Goal: Information Seeking & Learning: Learn about a topic

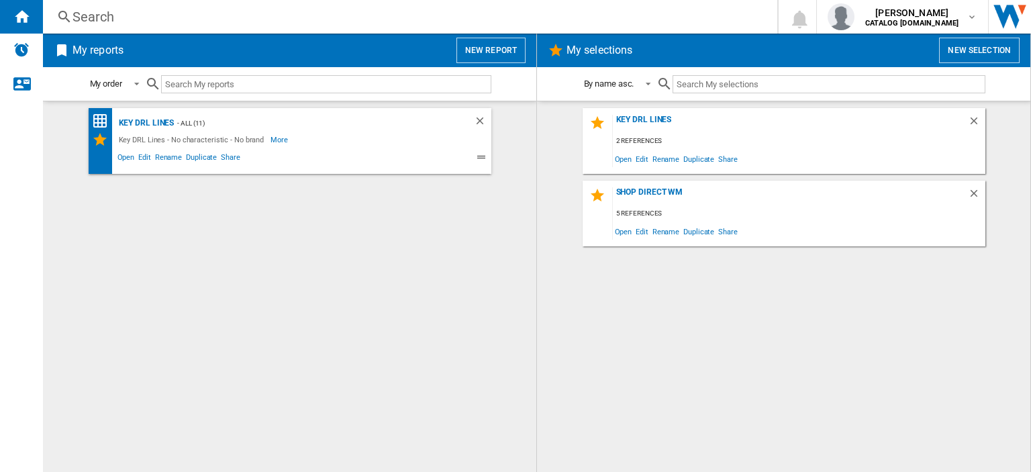
click at [97, 17] on div "Search" at bounding box center [407, 16] width 670 height 19
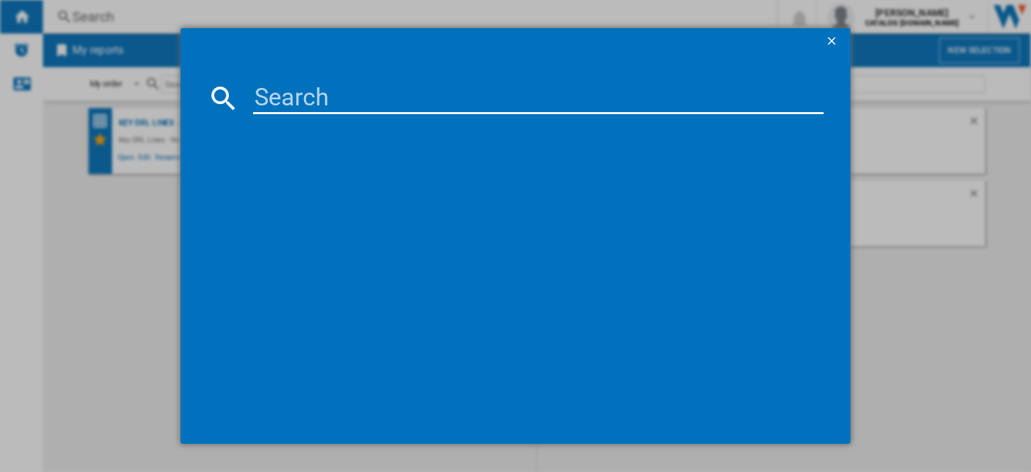
paste input "KDC653K"
type input "KDC653K"
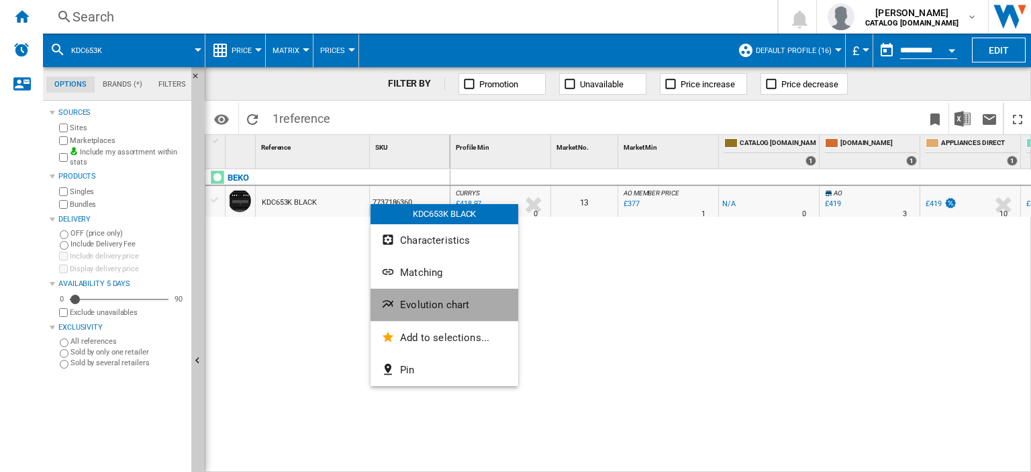
click at [413, 306] on span "Evolution chart" at bounding box center [434, 305] width 69 height 12
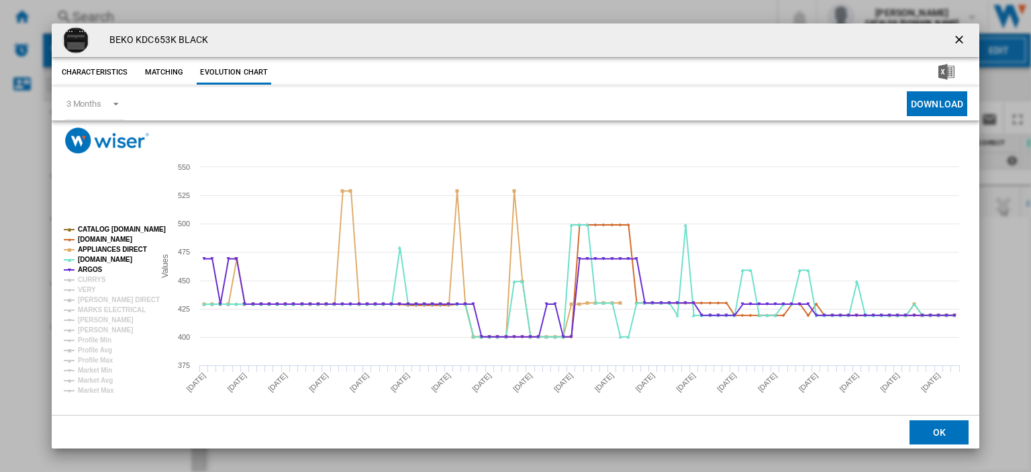
click at [103, 279] on rect "Product popup" at bounding box center [103, 310] width 91 height 179
click at [76, 276] on rect "Product popup" at bounding box center [103, 310] width 91 height 179
click at [81, 281] on tspan "CURRYS" at bounding box center [92, 279] width 28 height 7
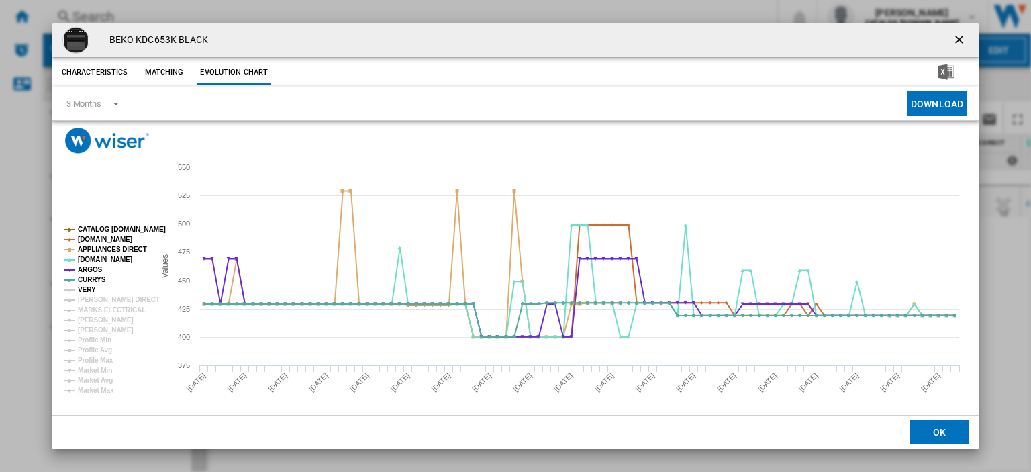
click at [83, 286] on tspan "VERY" at bounding box center [87, 289] width 18 height 7
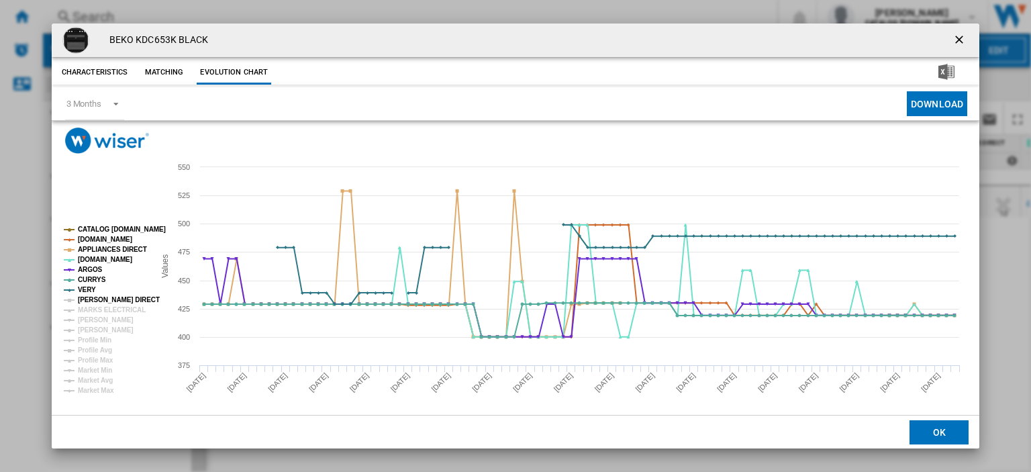
click at [85, 296] on tspan "HUGHES DIRECT" at bounding box center [119, 299] width 82 height 7
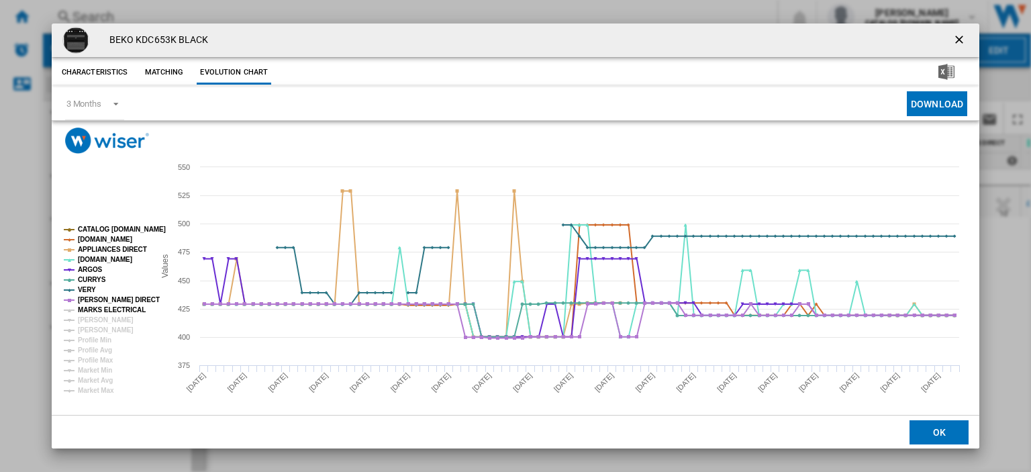
click at [85, 306] on tspan "MARKS ELECTRICAL" at bounding box center [112, 309] width 68 height 7
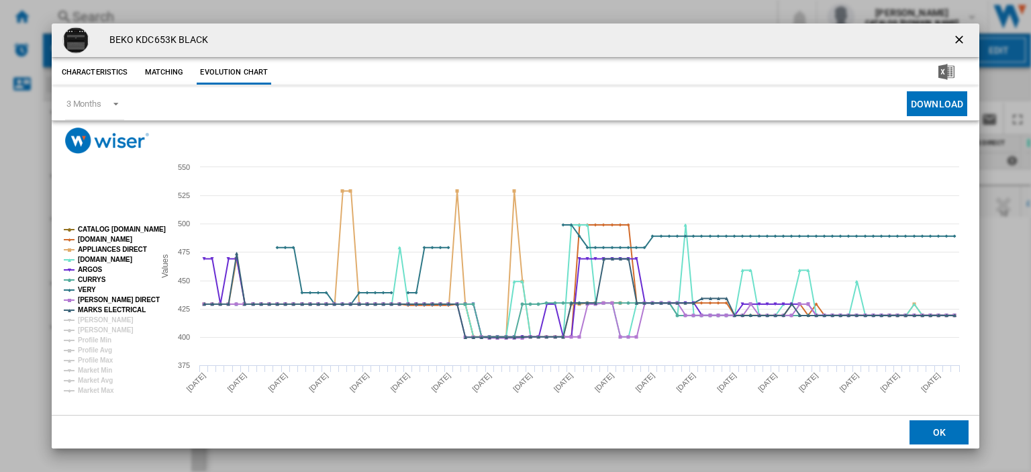
click at [953, 40] on ng-md-icon "getI18NText('BUTTONS.CLOSE_DIALOG')" at bounding box center [960, 41] width 16 height 16
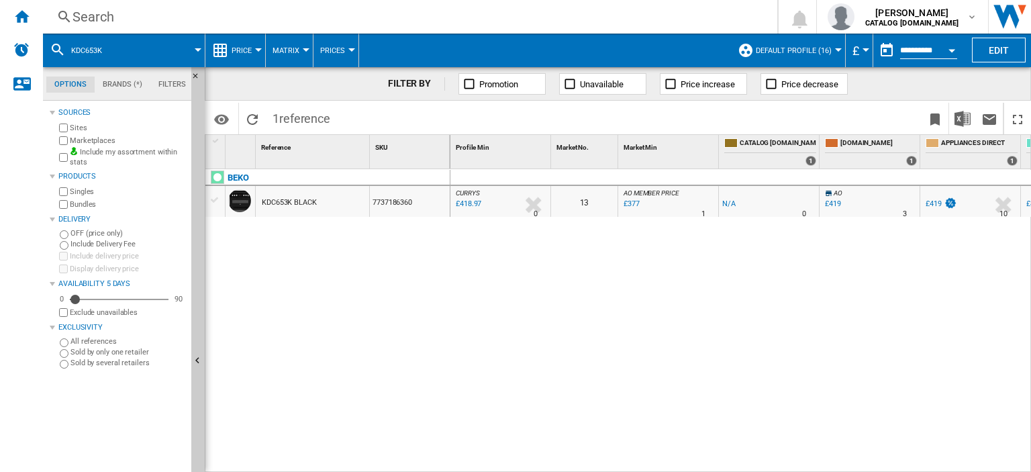
click at [89, 16] on div "Search" at bounding box center [407, 16] width 670 height 19
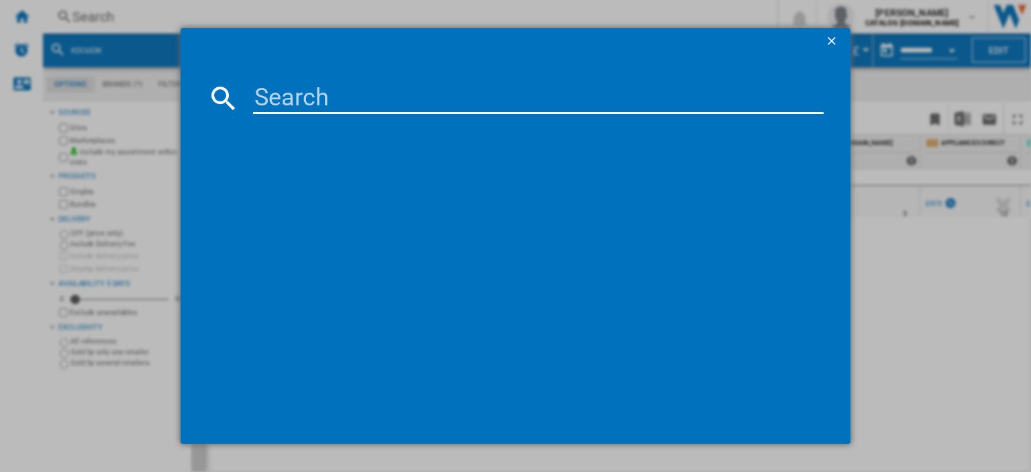
type input "CCT3L157EWK"
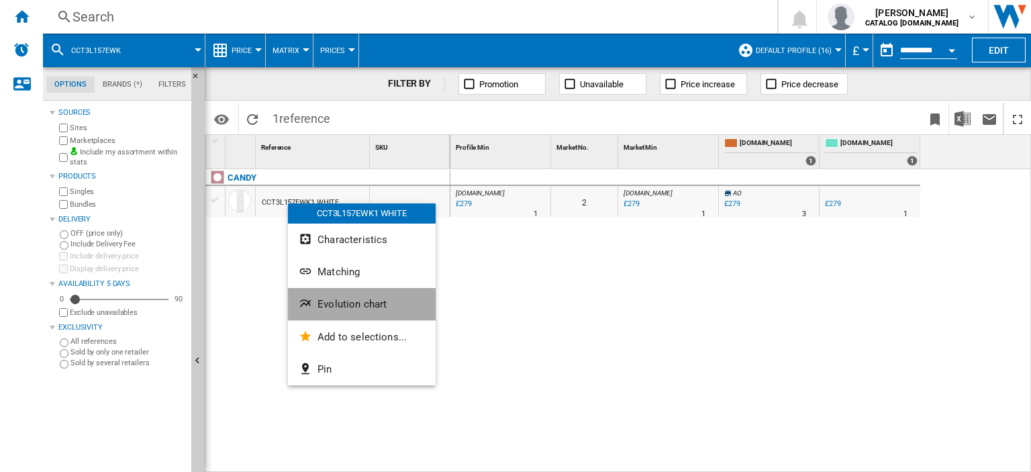
click at [344, 301] on span "Evolution chart" at bounding box center [351, 304] width 69 height 12
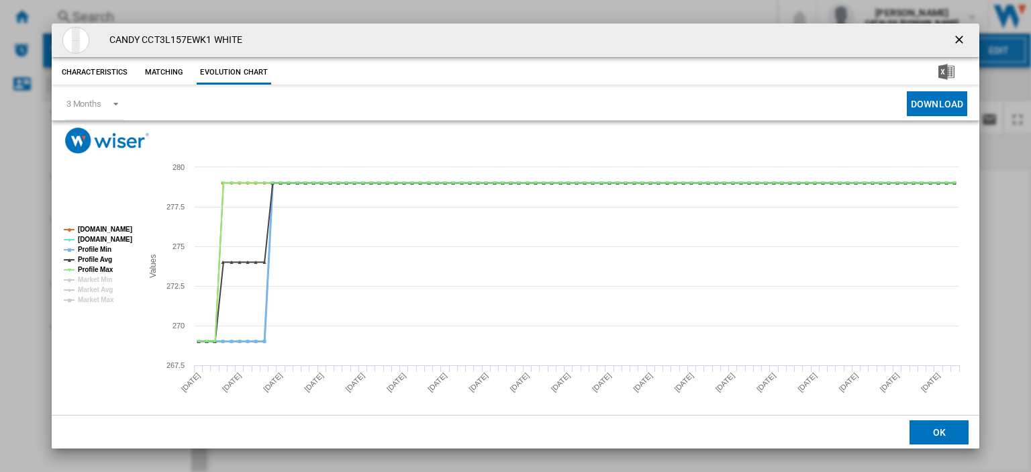
click at [91, 246] on tspan "Profile Min" at bounding box center [95, 249] width 34 height 7
click at [89, 256] on tspan "Profile Avg" at bounding box center [95, 259] width 34 height 7
click at [89, 266] on tspan "Profile Max" at bounding box center [96, 269] width 36 height 7
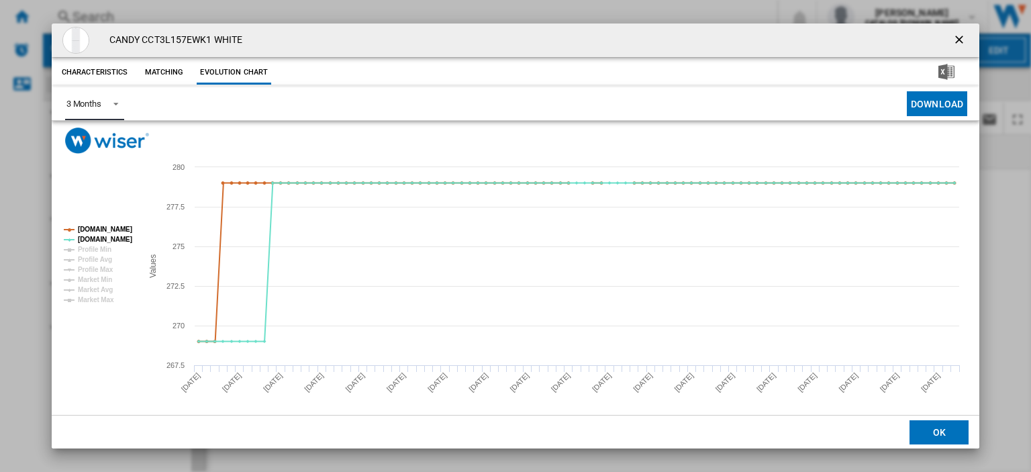
click at [111, 107] on span "Product popup" at bounding box center [112, 103] width 16 height 12
click at [101, 137] on div "6 Months" at bounding box center [83, 136] width 35 height 12
